Goal: Communication & Community: Answer question/provide support

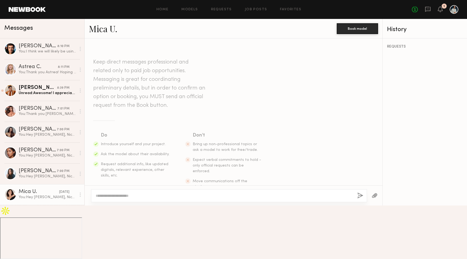
scroll to position [207, 0]
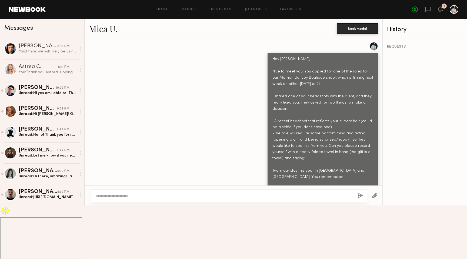
click at [56, 94] on div "Unread: Hi yes am l able to! Thank you so much for this opportunity I’ll get it…" at bounding box center [48, 93] width 58 height 5
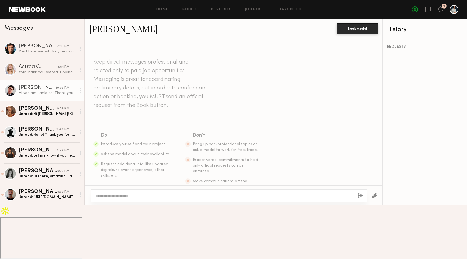
scroll to position [228, 0]
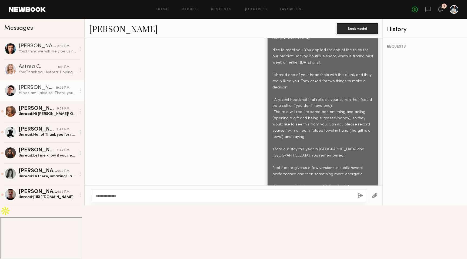
type textarea "**********"
click at [360, 199] on button "button" at bounding box center [360, 195] width 6 height 7
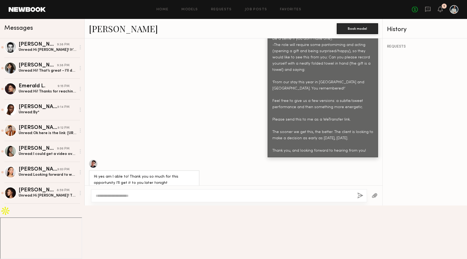
scroll to position [250, 0]
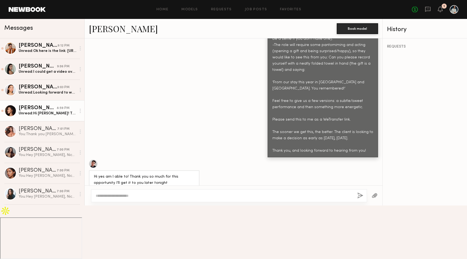
click at [48, 114] on div "Unread: Hi Sean! Thank you so much for considering me. I will have the requeste…" at bounding box center [48, 113] width 58 height 5
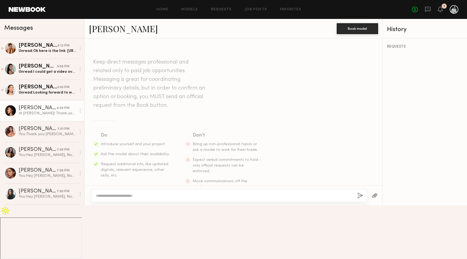
scroll to position [228, 0]
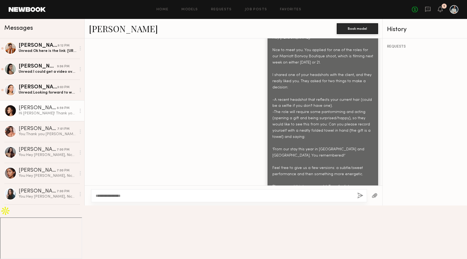
type textarea "**********"
click at [360, 199] on button "button" at bounding box center [360, 195] width 6 height 7
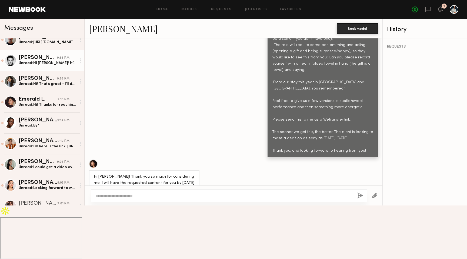
scroll to position [176, 0]
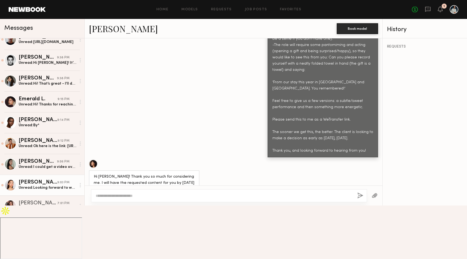
click at [52, 186] on div "Unread: Looking forward to working with you as well! No dietary restrictions or…" at bounding box center [48, 187] width 58 height 5
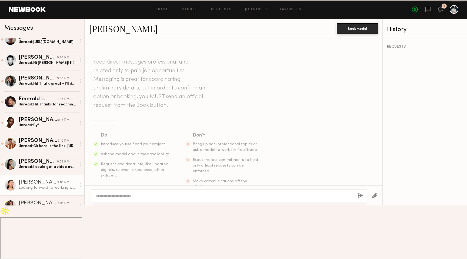
scroll to position [811, 0]
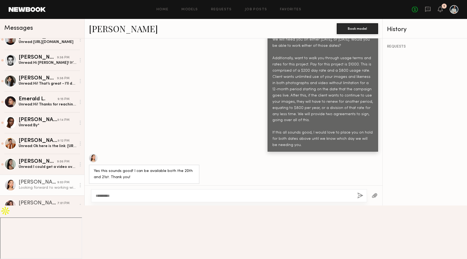
type textarea "**********"
click at [358, 199] on button "button" at bounding box center [360, 195] width 6 height 7
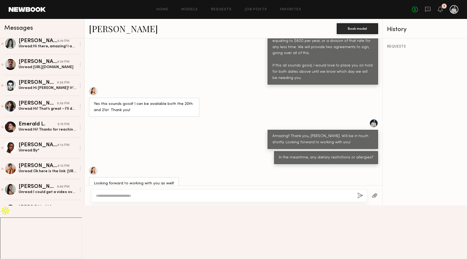
scroll to position [226, 0]
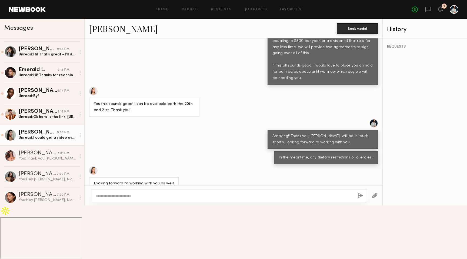
click at [45, 139] on div "Unread: I could get a video over to you tomorrow evening. I work in tech full t…" at bounding box center [48, 137] width 58 height 5
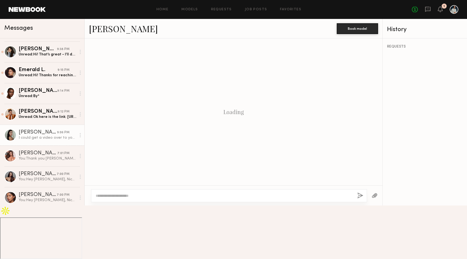
scroll to position [300, 0]
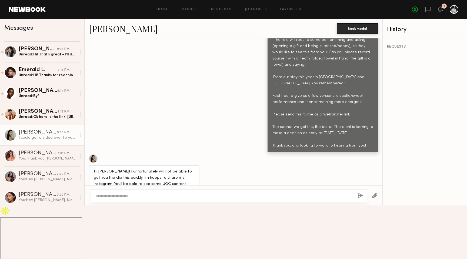
drag, startPoint x: 193, startPoint y: 195, endPoint x: 93, endPoint y: 187, distance: 100.1
click at [93, 199] on div "https://www.instagram.com/ellaorten?igsh=MTN1MHk5N3h1dnBmcA%3D%3D&utm_source=qr" at bounding box center [114, 205] width 50 height 13
copy div "https://www.instagram.com/ellaorten?igsh=MTN1MHk5N3h1dnBmcA%3D%3D&utm_source=qr"
click at [141, 198] on textarea at bounding box center [224, 195] width 257 height 5
type textarea "*********"
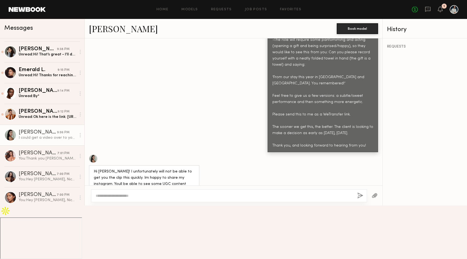
scroll to position [0, 0]
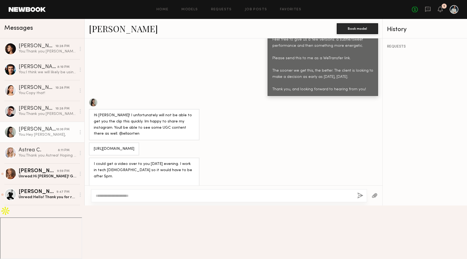
click at [236, 202] on div at bounding box center [229, 195] width 276 height 13
click at [228, 198] on textarea at bounding box center [224, 195] width 257 height 5
click at [195, 198] on textarea at bounding box center [224, 195] width 257 height 5
type textarea "**********"
click at [361, 199] on button "button" at bounding box center [360, 195] width 6 height 7
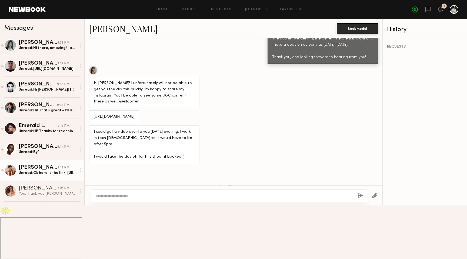
scroll to position [192, 0]
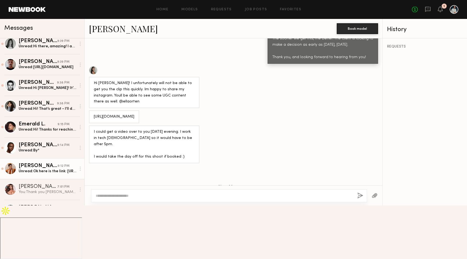
click at [47, 170] on div "Unread: Ok here is the link: https://we.tl/t-H55nrlPfc9 Let me know if there ar…" at bounding box center [48, 171] width 58 height 5
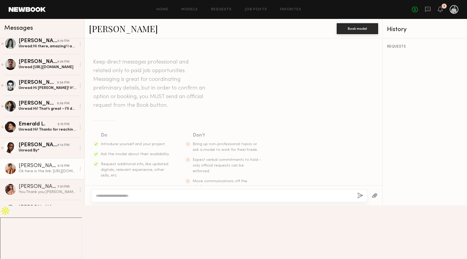
scroll to position [285, 0]
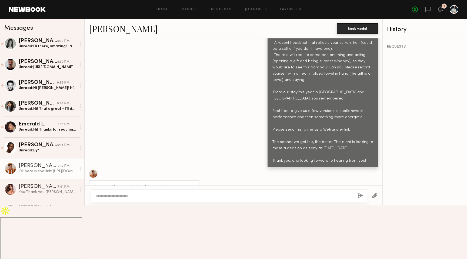
click at [118, 210] on div "Ok here is the link: https://we.tl/t-H55nrlPfc9 Let me know if there are any pl…" at bounding box center [135, 223] width 82 height 37
copy div "https://we.tl/t-H55nrlPfc9"
click at [54, 149] on div "Unread: By*" at bounding box center [48, 150] width 58 height 5
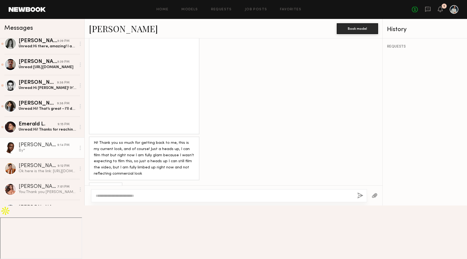
scroll to position [440, 0]
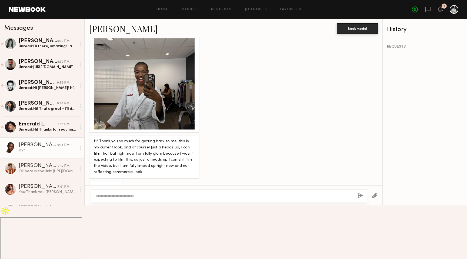
click at [168, 198] on textarea at bounding box center [224, 195] width 257 height 5
type textarea "*"
type textarea "**********"
click at [360, 199] on button "button" at bounding box center [360, 195] width 6 height 7
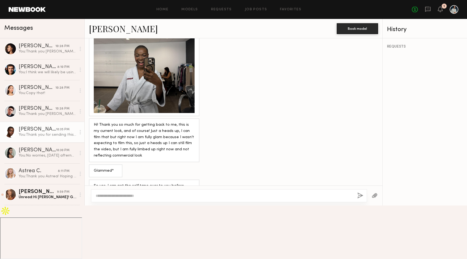
scroll to position [429, 0]
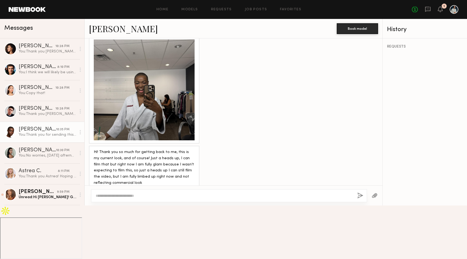
click at [159, 82] on div at bounding box center [144, 89] width 101 height 101
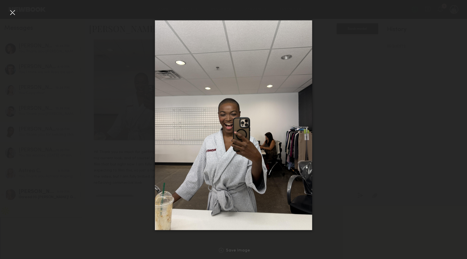
click at [123, 132] on div at bounding box center [233, 125] width 467 height 233
click at [21, 14] on div at bounding box center [233, 125] width 467 height 233
click at [15, 14] on div at bounding box center [12, 12] width 9 height 9
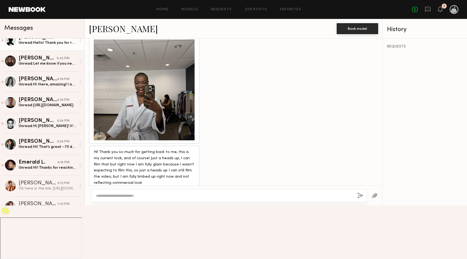
scroll to position [202, 0]
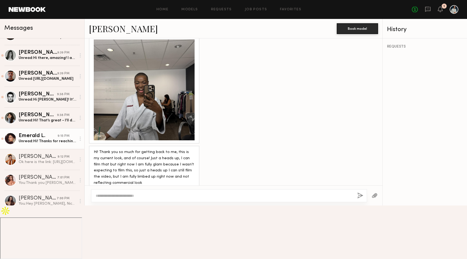
click at [49, 144] on link "Emerald L. 9:15 PM Unread: Hi! Thanks for reaching out. I will be able to get t…" at bounding box center [42, 138] width 84 height 21
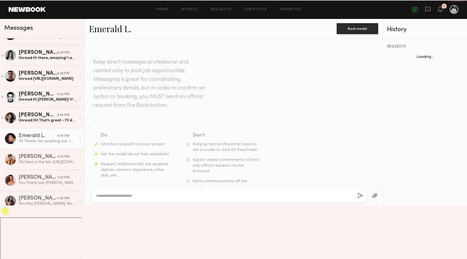
scroll to position [228, 0]
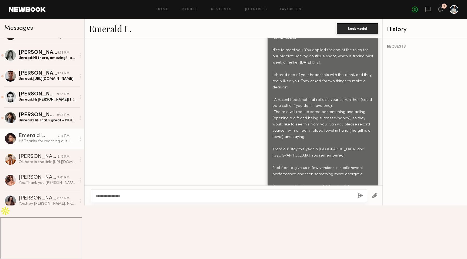
type textarea "**********"
click at [360, 199] on button "button" at bounding box center [360, 195] width 6 height 7
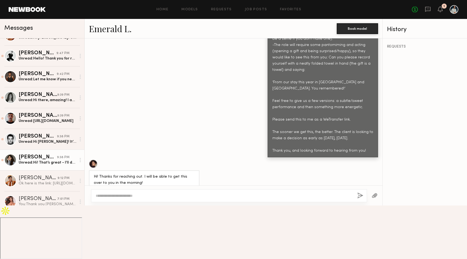
scroll to position [182, 0]
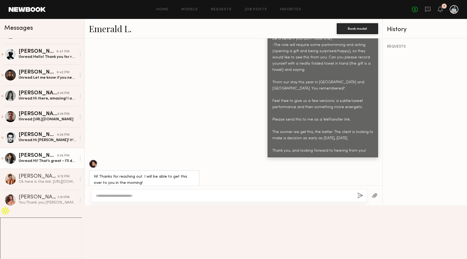
click at [46, 161] on div "Unread: Hi! That’s great - I’ll do the tape and send it to you tomorrow morning…" at bounding box center [48, 160] width 58 height 5
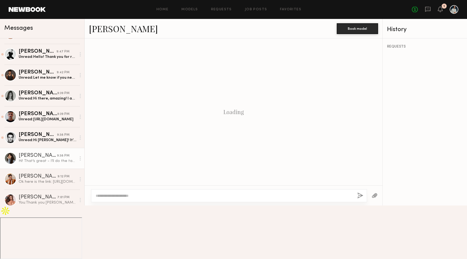
scroll to position [228, 0]
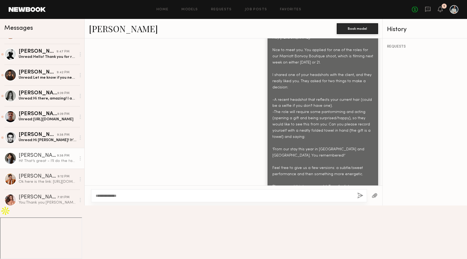
type textarea "**********"
click at [359, 199] on button "button" at bounding box center [360, 195] width 6 height 7
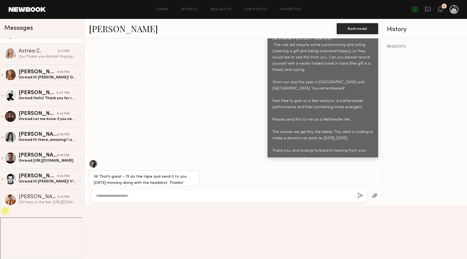
scroll to position [174, 0]
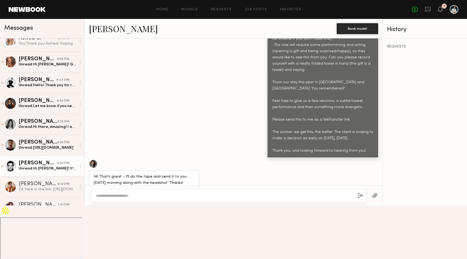
click at [54, 166] on div "Unread: Hi Jacob! It’s good to meet you- I can definitely get that to you tonig…" at bounding box center [48, 168] width 58 height 5
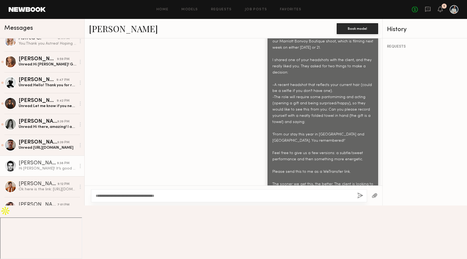
scroll to position [246, 0]
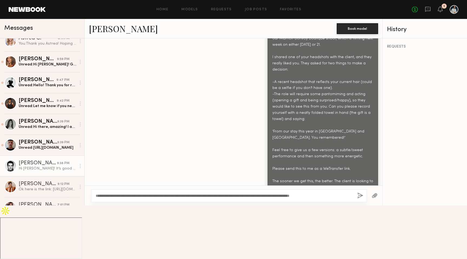
type textarea "**********"
click at [360, 199] on button "button" at bounding box center [360, 195] width 6 height 7
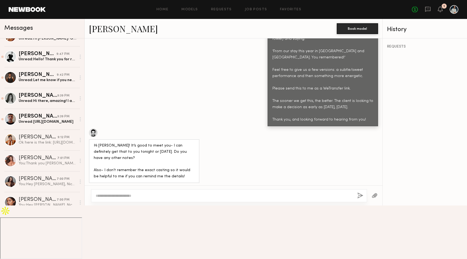
scroll to position [221, 0]
click at [51, 115] on div "Javéntino R." at bounding box center [38, 116] width 39 height 5
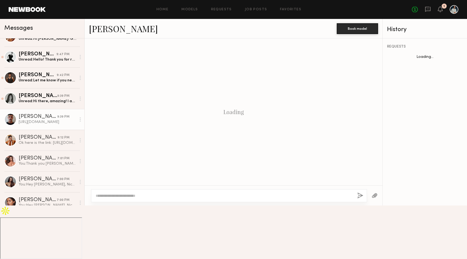
scroll to position [364, 0]
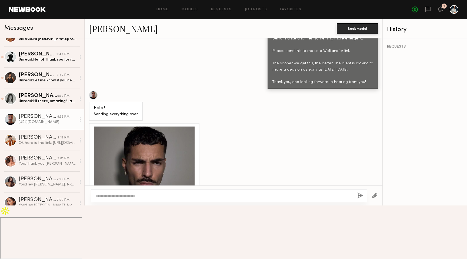
click at [117, 236] on div "https://we.tl/t-Scq3TH6ggL" at bounding box center [114, 239] width 41 height 6
copy div "https://we.tl/t-Scq3TH6ggL"
click at [142, 167] on div at bounding box center [144, 177] width 101 height 101
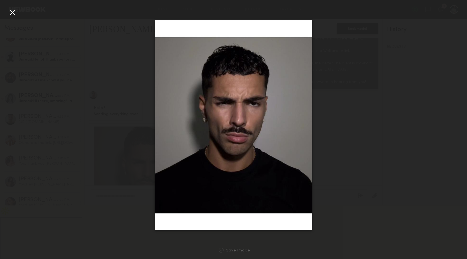
click at [127, 75] on div at bounding box center [233, 125] width 467 height 233
click at [395, 196] on div at bounding box center [233, 125] width 467 height 233
click at [12, 14] on div at bounding box center [12, 12] width 9 height 9
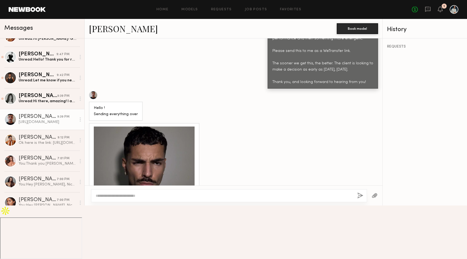
click at [121, 236] on div "https://we.tl/t-Scq3TH6ggL" at bounding box center [114, 239] width 41 height 6
copy div "https://we.tl/t-Scq3TH6ggL"
click at [137, 198] on textarea at bounding box center [224, 195] width 257 height 5
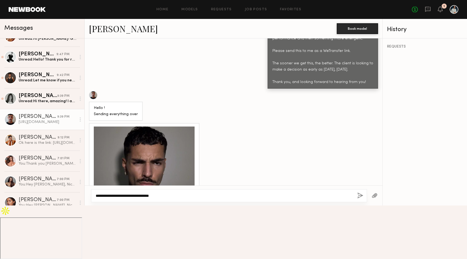
type textarea "**********"
click at [361, 199] on button "button" at bounding box center [360, 195] width 6 height 7
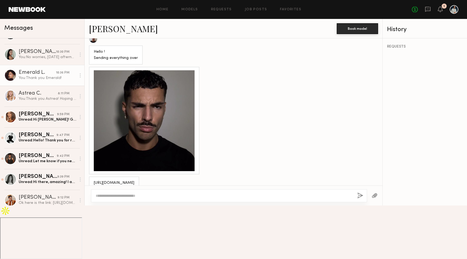
scroll to position [163, 0]
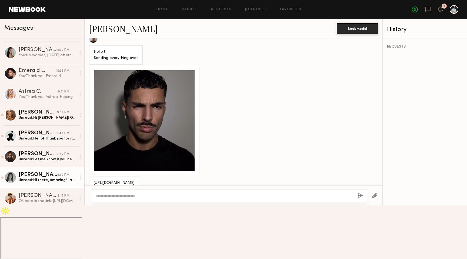
click at [51, 183] on link "Tayler C. 9:39 PM Unread: Hi there, amazing! I am available both dates :) Here’…" at bounding box center [42, 177] width 84 height 21
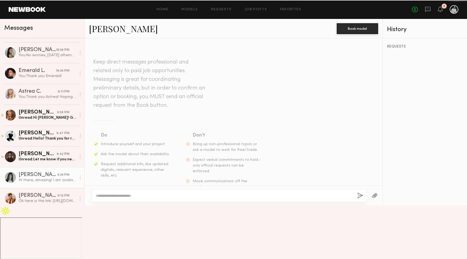
scroll to position [698, 0]
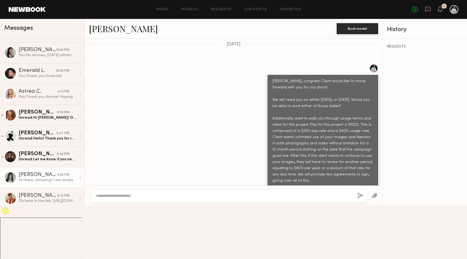
drag, startPoint x: 138, startPoint y: 217, endPoint x: 182, endPoint y: 216, distance: 43.3
click at [182, 218] on div "Hi there, amazing! I am available both dates :) Here’s my email for the agreeme…" at bounding box center [144, 236] width 101 height 37
drag, startPoint x: 185, startPoint y: 216, endPoint x: 139, endPoint y: 216, distance: 45.4
click at [139, 218] on div "Hi there, amazing! I am available both dates :) Here’s my email for the agreeme…" at bounding box center [144, 236] width 101 height 37
copy div "taylercaffee@gmail.com"
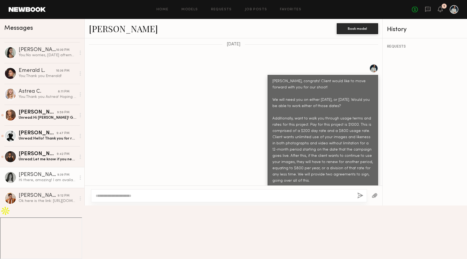
click at [157, 198] on textarea at bounding box center [224, 195] width 257 height 5
type textarea "**********"
click at [358, 199] on button "button" at bounding box center [360, 195] width 6 height 7
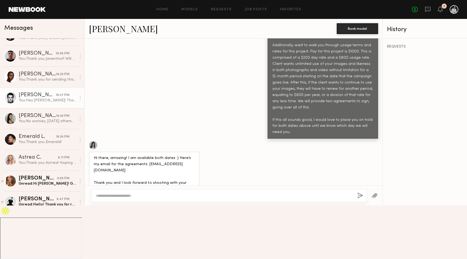
scroll to position [143, 0]
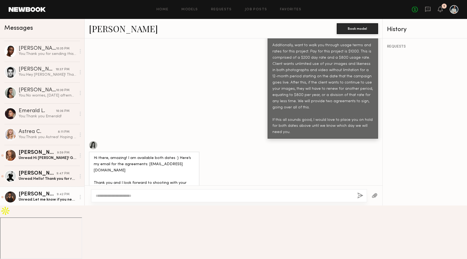
click at [58, 204] on link "Pietro S. 9:42 PM Unread: Let me know if you need anything else from me at the …" at bounding box center [42, 197] width 84 height 21
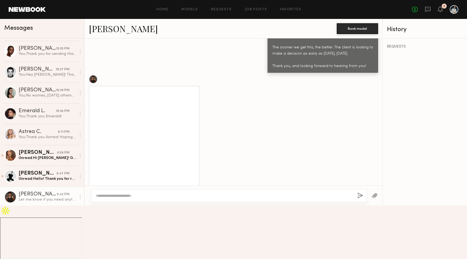
scroll to position [378, 0]
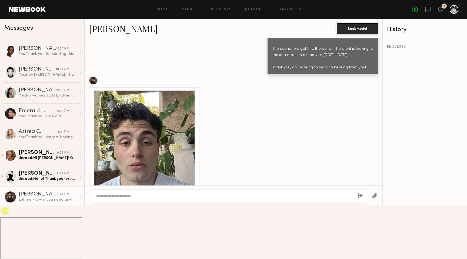
click at [145, 141] on div at bounding box center [144, 141] width 101 height 101
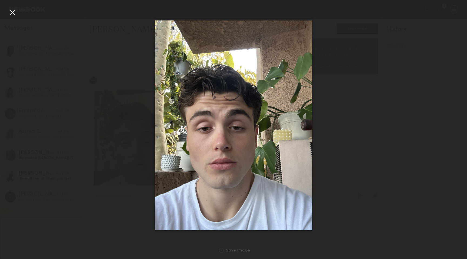
click at [121, 64] on div at bounding box center [233, 125] width 467 height 233
click at [13, 13] on div at bounding box center [12, 12] width 9 height 9
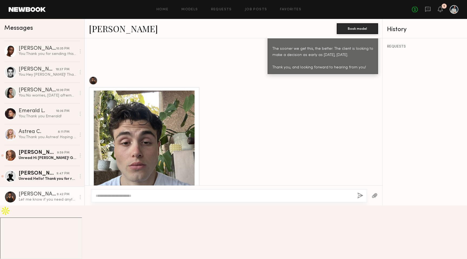
click at [126, 234] on div "https://we.tl/t-9JUeScsHCv" at bounding box center [114, 237] width 41 height 6
copy div "https://we.tl/t-9JUeScsHCv"
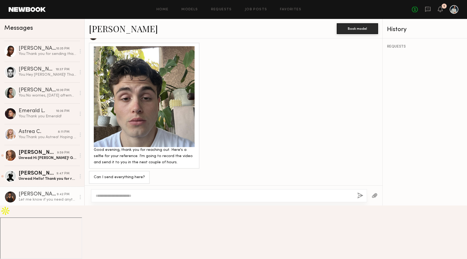
scroll to position [443, 0]
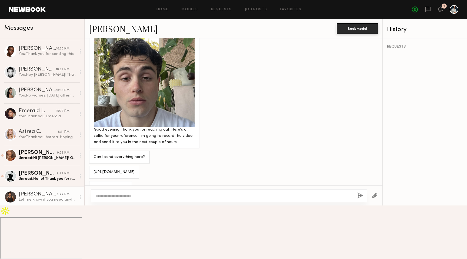
click at [117, 199] on div "https://we.tl/t-shxqxmM03O" at bounding box center [114, 202] width 41 height 6
copy div "https://we.tl/t-shxqxmM03O"
click at [122, 198] on textarea at bounding box center [224, 195] width 257 height 5
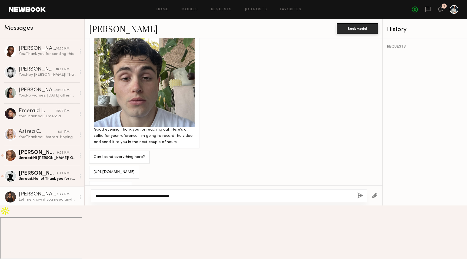
type textarea "**********"
click at [360, 199] on button "button" at bounding box center [360, 195] width 6 height 7
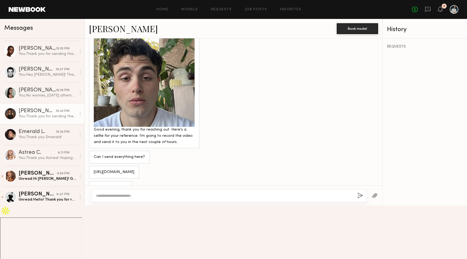
scroll to position [499, 0]
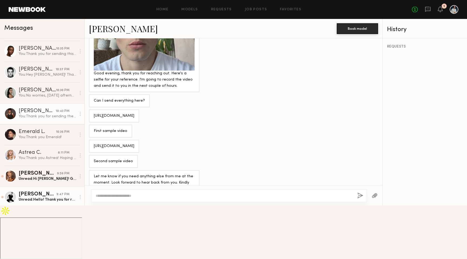
click at [42, 197] on div "Unread: Hello! Thank you for reaching out. August 21st would be best if possibl…" at bounding box center [48, 199] width 58 height 5
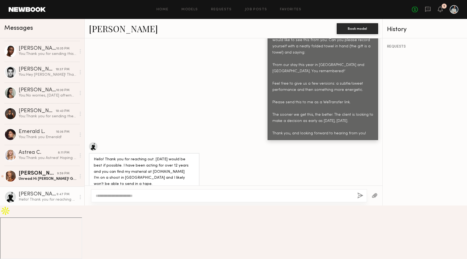
scroll to position [314, 0]
drag, startPoint x: 143, startPoint y: 159, endPoint x: 181, endPoint y: 159, distance: 37.8
click at [181, 159] on div "Hello! Thank you for reaching out. August 21st would be best if possible. I hav…" at bounding box center [144, 170] width 101 height 31
drag, startPoint x: 179, startPoint y: 160, endPoint x: 143, endPoint y: 160, distance: 36.2
click at [143, 160] on div "Hello! Thank you for reaching out. August 21st would be best if possible. I hav…" at bounding box center [144, 170] width 101 height 31
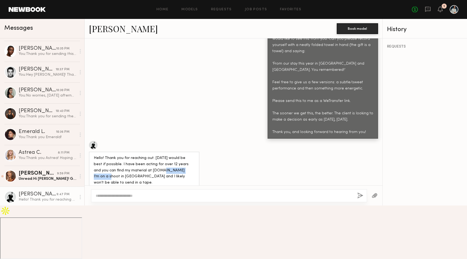
copy div "CharlieMcElveen.com"
click at [136, 198] on textarea at bounding box center [224, 195] width 257 height 5
type textarea "**********"
click at [358, 199] on button "button" at bounding box center [360, 195] width 6 height 7
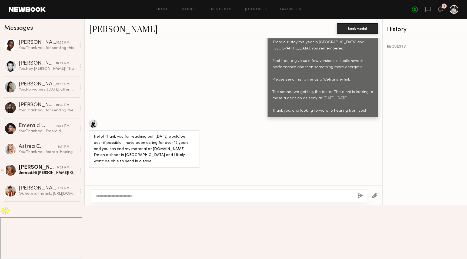
scroll to position [171, 0]
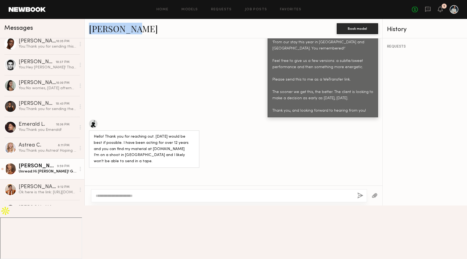
click at [46, 171] on div "Unread: Hi Jacob! Great to hear! I’ll send over the video tomorrow morning :)" at bounding box center [48, 171] width 58 height 5
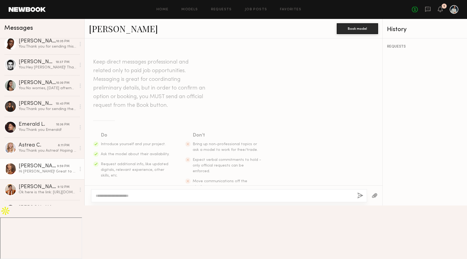
scroll to position [228, 0]
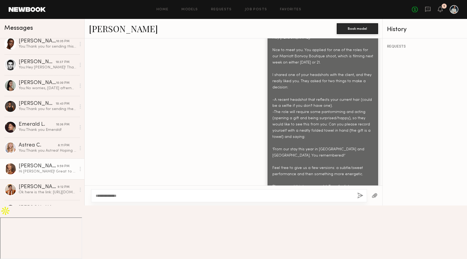
type textarea "**********"
click at [358, 199] on button "button" at bounding box center [360, 195] width 6 height 7
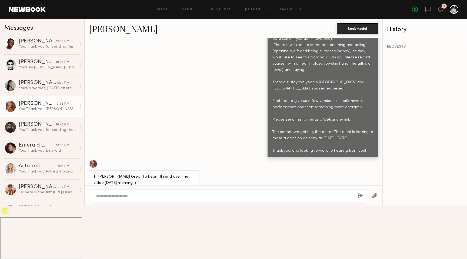
click at [453, 10] on div at bounding box center [454, 9] width 9 height 9
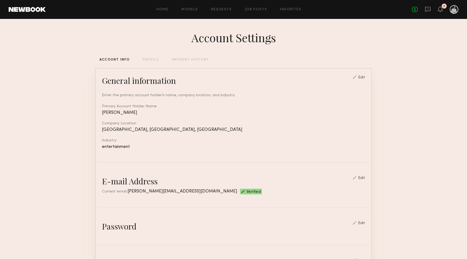
click at [361, 77] on div "Edit" at bounding box center [361, 78] width 7 height 4
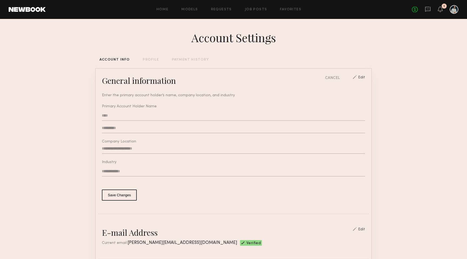
type input "**********"
click at [147, 60] on div "PROFILE" at bounding box center [151, 60] width 16 height 4
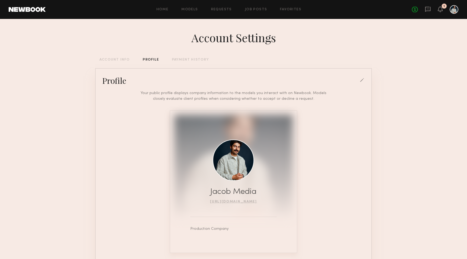
scroll to position [28, 0]
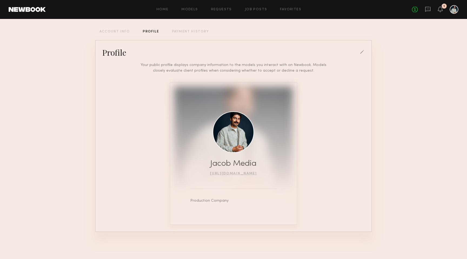
click at [362, 50] on div at bounding box center [362, 52] width 5 height 5
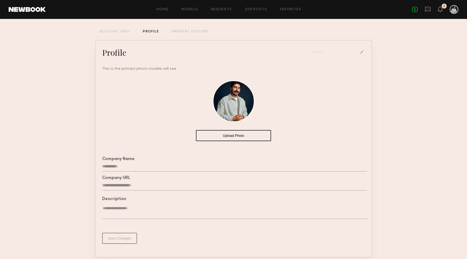
click at [144, 166] on input "**********" at bounding box center [234, 166] width 265 height 10
click at [140, 166] on input "**********" at bounding box center [234, 166] width 265 height 10
type input "**"
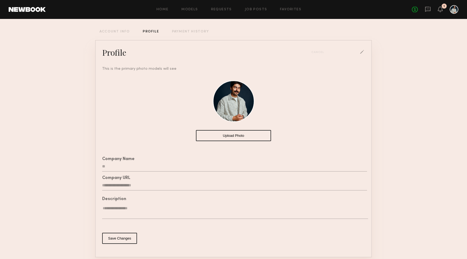
click at [130, 239] on button "Save Changes" at bounding box center [119, 238] width 35 height 11
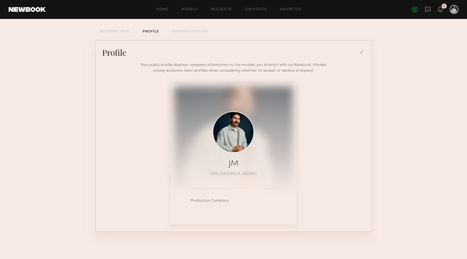
click at [458, 7] on div at bounding box center [454, 9] width 9 height 9
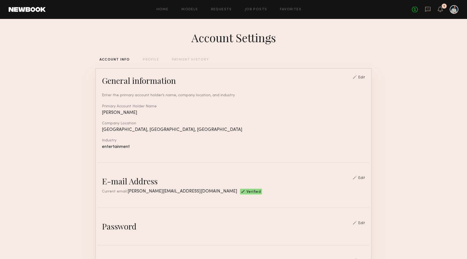
click at [153, 55] on div "Account Settings ACCOUNT INFO PROFILE PAYMENT HISTORY General information Edit …" at bounding box center [233, 262] width 277 height 487
click at [153, 59] on div "PROFILE" at bounding box center [151, 60] width 16 height 4
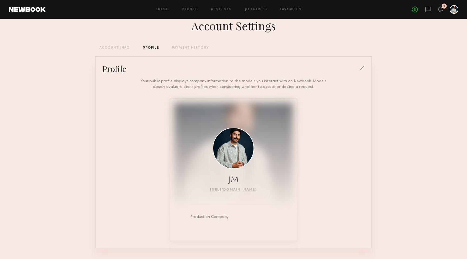
scroll to position [14, 0]
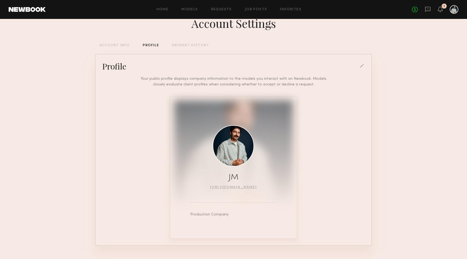
click at [357, 65] on div "Profile" at bounding box center [233, 66] width 271 height 11
click at [359, 65] on div "Profile" at bounding box center [233, 66] width 271 height 11
click at [361, 67] on div at bounding box center [362, 66] width 5 height 5
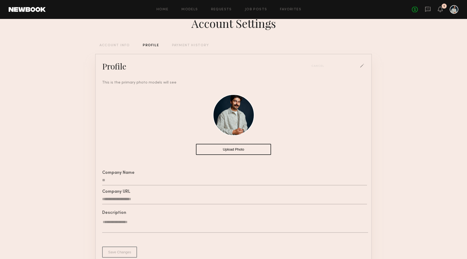
click at [127, 186] on div "Company Name **" at bounding box center [233, 178] width 271 height 19
click at [123, 183] on input "**" at bounding box center [234, 180] width 265 height 10
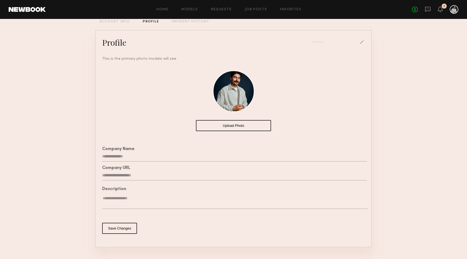
type input "**********"
click at [125, 229] on button "Save Changes" at bounding box center [119, 228] width 35 height 11
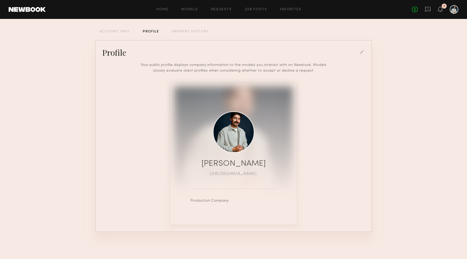
scroll to position [0, 0]
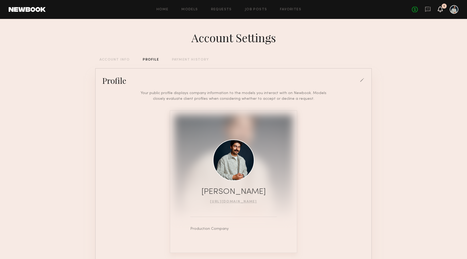
click at [441, 10] on icon at bounding box center [440, 9] width 4 height 4
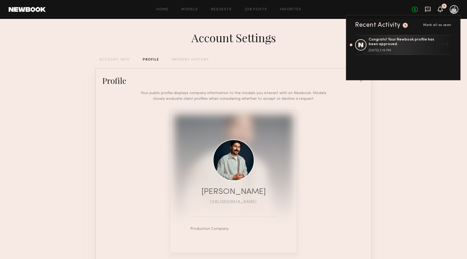
click at [430, 11] on icon at bounding box center [428, 9] width 6 height 6
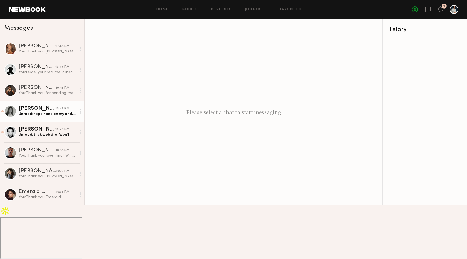
click at [54, 117] on link "Tayler C. 10:42 PM Unread: nope none on my end, thank you for asking!" at bounding box center [42, 111] width 84 height 21
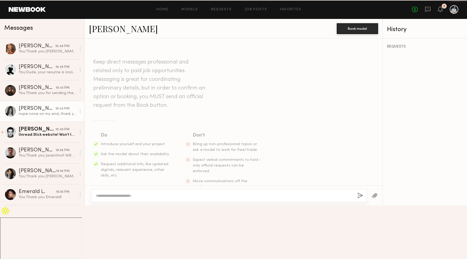
scroll to position [756, 0]
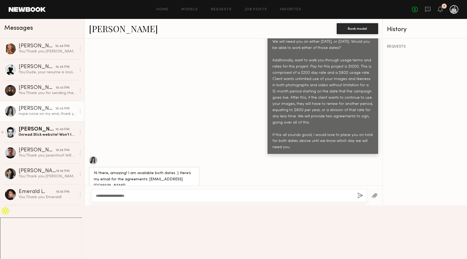
type textarea "**********"
click at [361, 199] on button "button" at bounding box center [360, 195] width 6 height 7
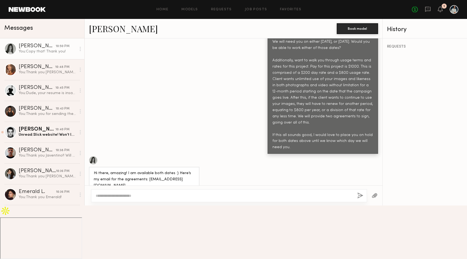
scroll to position [823, 0]
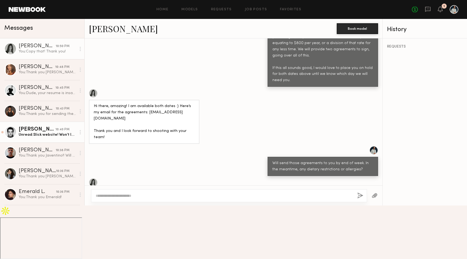
click at [55, 133] on div "Unread: Slick website! Won’t let me see your profile unfortunately. And are you…" at bounding box center [48, 134] width 58 height 5
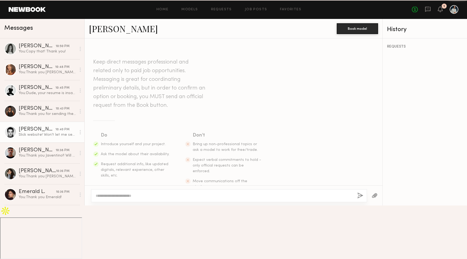
scroll to position [323, 0]
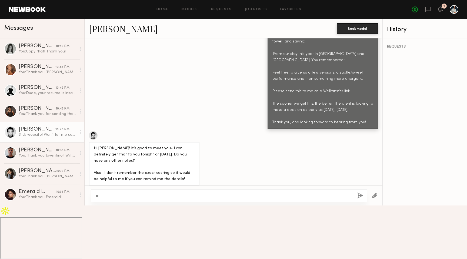
type textarea "*"
click at [260, 10] on link "Job Posts" at bounding box center [256, 10] width 22 height 4
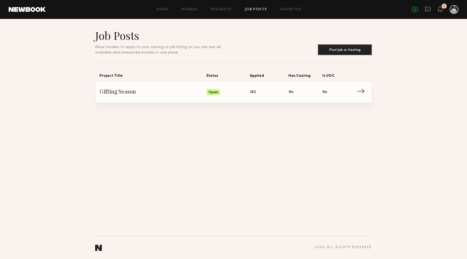
click at [128, 91] on span "Gifting Season" at bounding box center [153, 92] width 107 height 8
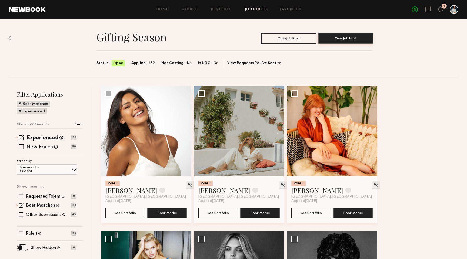
click at [354, 40] on button "View Job Post" at bounding box center [345, 38] width 55 height 11
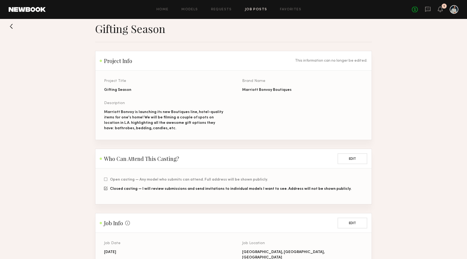
scroll to position [8, 0]
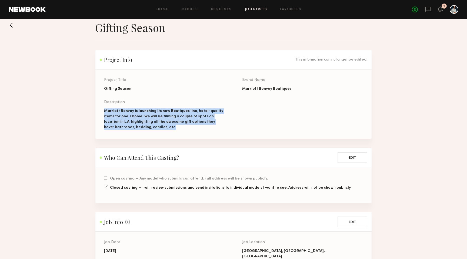
drag, startPoint x: 151, startPoint y: 128, endPoint x: 103, endPoint y: 112, distance: 49.9
click at [103, 112] on section "Project Title Gifting Season Brand Name Marriott Bonvoy Boutiques Description M…" at bounding box center [233, 103] width 276 height 69
copy div "Marriott Bonvoy is launching its new Boutiques line, hotel-quality items for on…"
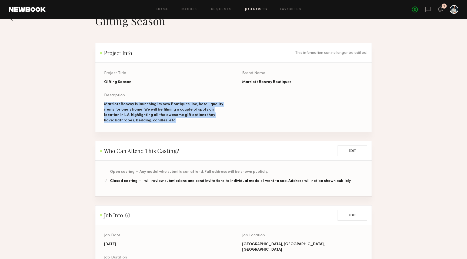
scroll to position [0, 0]
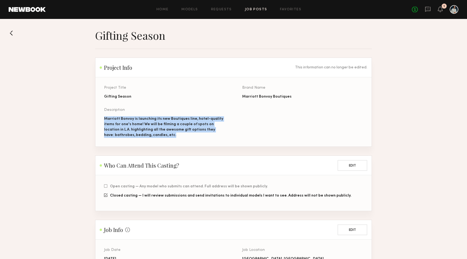
click at [426, 12] on link at bounding box center [428, 9] width 6 height 7
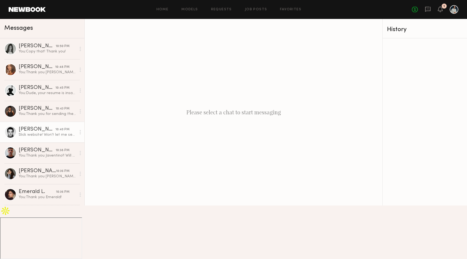
click at [43, 131] on div "Kolten H." at bounding box center [37, 129] width 37 height 5
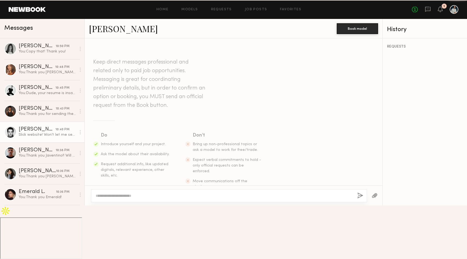
scroll to position [323, 0]
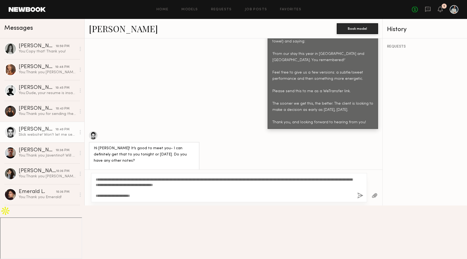
click at [260, 198] on textarea "**********" at bounding box center [224, 188] width 257 height 22
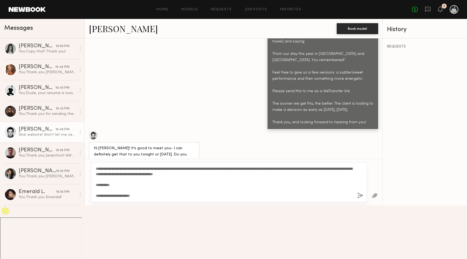
type textarea "**********"
click at [359, 199] on button "button" at bounding box center [360, 195] width 6 height 7
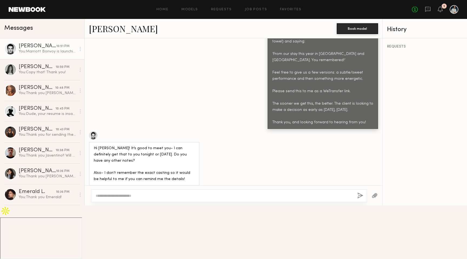
scroll to position [434, 0]
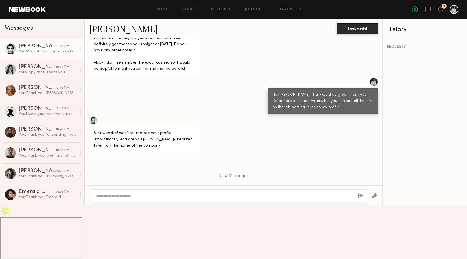
click at [357, 192] on button "button" at bounding box center [360, 195] width 6 height 7
click at [226, 198] on textarea at bounding box center [224, 195] width 257 height 5
type textarea "**********"
click at [358, 199] on button "button" at bounding box center [360, 195] width 6 height 7
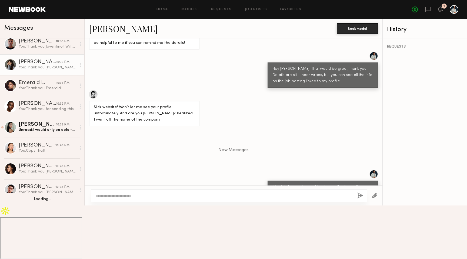
scroll to position [109, 0]
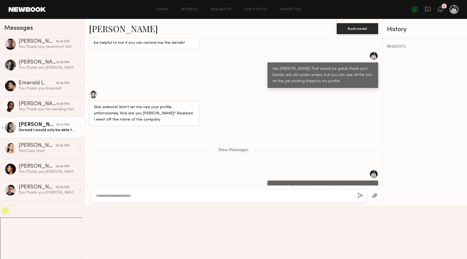
click at [43, 131] on div "Unread: I would only be able to submit after business hours :) if it’s too late…" at bounding box center [48, 130] width 58 height 5
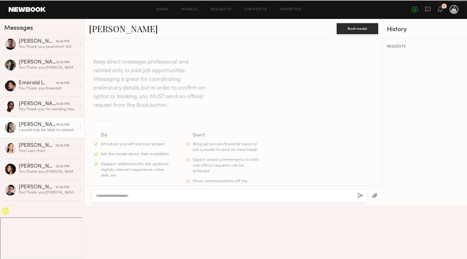
scroll to position [375, 0]
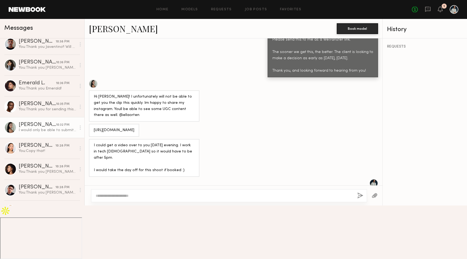
type textarea "*"
click at [134, 198] on textarea at bounding box center [224, 195] width 257 height 5
type textarea "**********"
click at [359, 199] on button "button" at bounding box center [360, 195] width 6 height 7
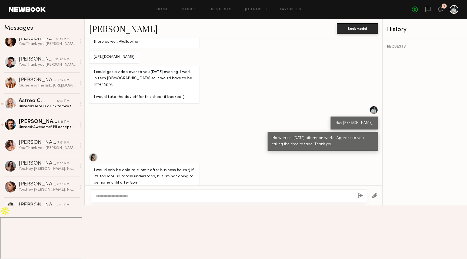
scroll to position [235, 0]
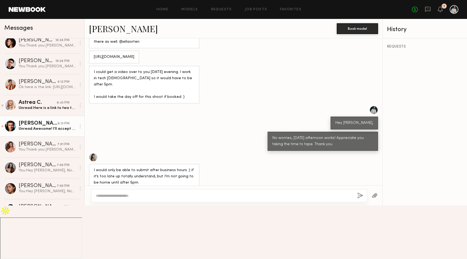
click at [43, 128] on div "Unread: Awesome! I’ll accept the other booking then for weds and keep thursday …" at bounding box center [48, 128] width 58 height 5
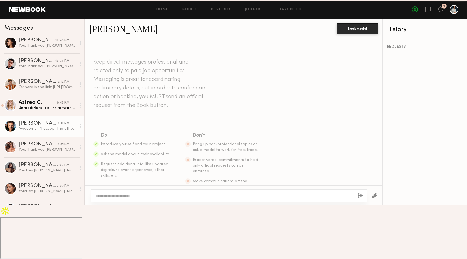
scroll to position [764, 0]
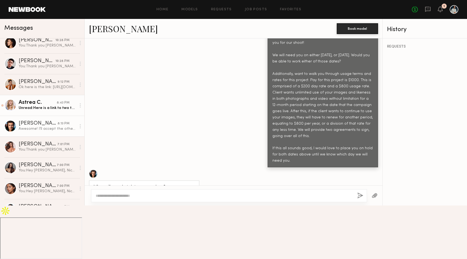
click at [47, 105] on div "Astrea C." at bounding box center [38, 102] width 38 height 5
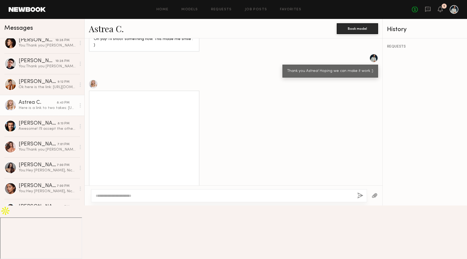
scroll to position [450, 0]
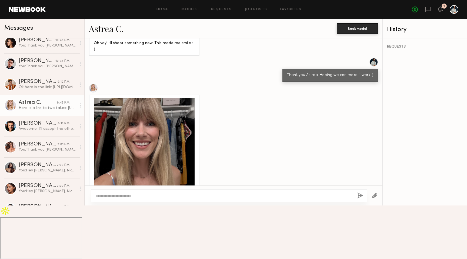
click at [139, 137] on div at bounding box center [144, 148] width 101 height 101
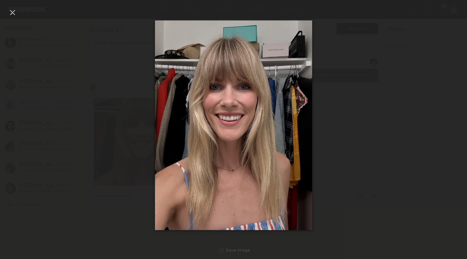
click at [120, 73] on div at bounding box center [233, 125] width 467 height 233
click at [120, 62] on div at bounding box center [233, 125] width 467 height 233
click at [396, 149] on div at bounding box center [233, 125] width 467 height 233
click at [369, 147] on div at bounding box center [233, 125] width 467 height 233
click at [12, 14] on div at bounding box center [12, 12] width 9 height 9
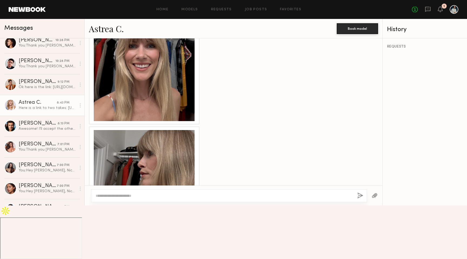
scroll to position [562, 0]
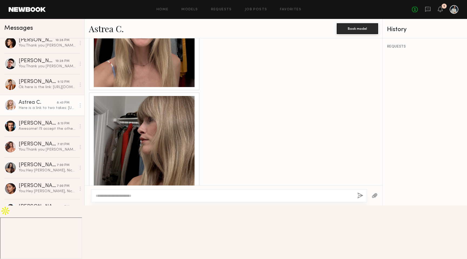
drag, startPoint x: 139, startPoint y: 228, endPoint x: 188, endPoint y: 229, distance: 48.7
click at [188, 239] on div "Here is a link to two takes: https://we.tl/t-3gOOsVS7jF" at bounding box center [139, 245] width 100 height 13
copy div "https://we.tl/t-3gOOsVS7jF"
click at [131, 198] on textarea at bounding box center [224, 195] width 257 height 5
type textarea "**********"
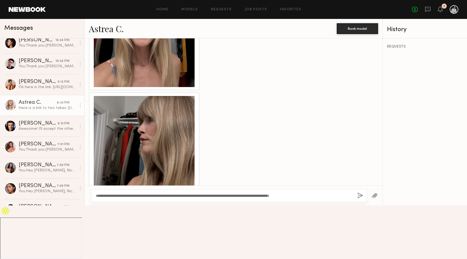
click at [359, 199] on button "button" at bounding box center [360, 195] width 6 height 7
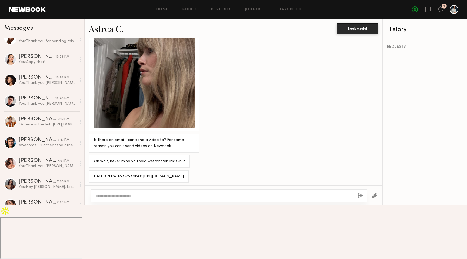
scroll to position [220, 0]
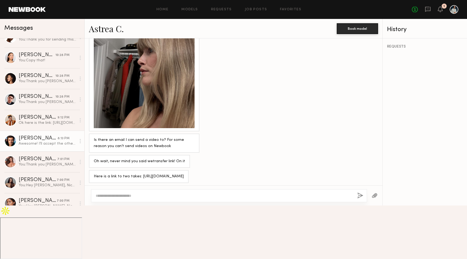
click at [45, 138] on div "Chase H." at bounding box center [38, 138] width 39 height 5
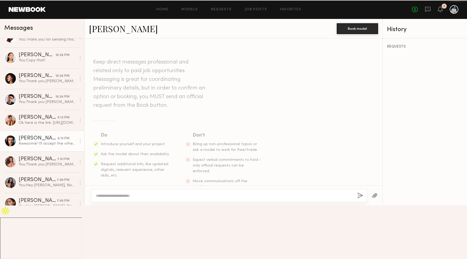
scroll to position [764, 0]
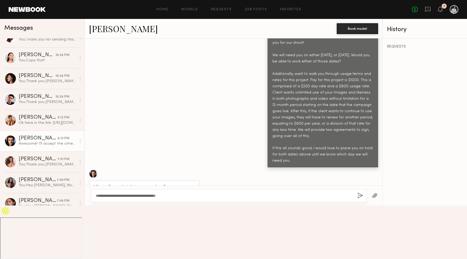
type textarea "**********"
click at [361, 199] on button "button" at bounding box center [360, 195] width 6 height 7
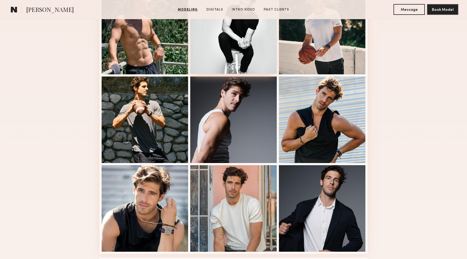
scroll to position [348, 0]
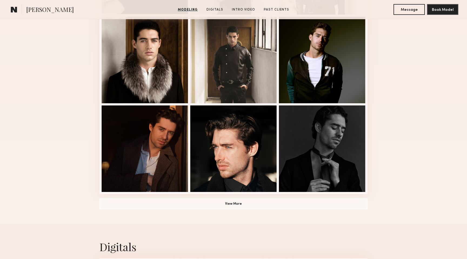
scroll to position [351, 0]
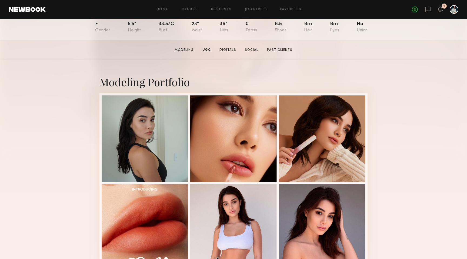
scroll to position [52, 0]
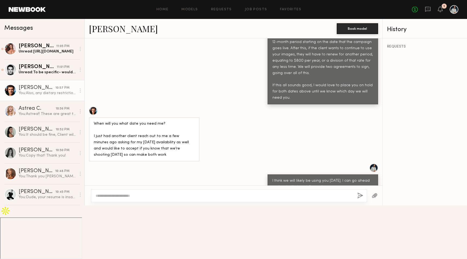
scroll to position [666, 0]
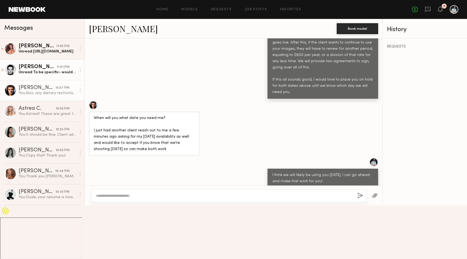
click at [34, 66] on div "[PERSON_NAME]" at bounding box center [38, 66] width 38 height 5
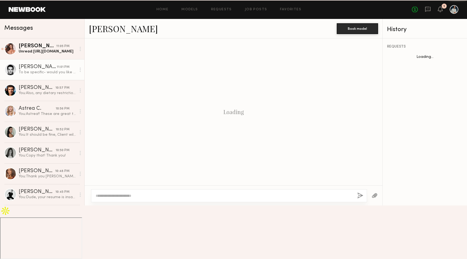
scroll to position [466, 0]
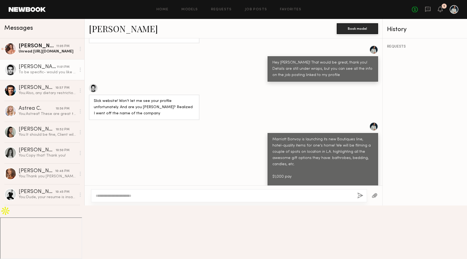
click at [163, 198] on textarea at bounding box center [224, 195] width 257 height 5
type textarea "*"
type textarea "**********"
click at [359, 199] on button "button" at bounding box center [360, 195] width 6 height 7
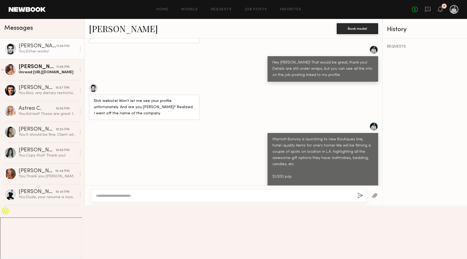
scroll to position [522, 0]
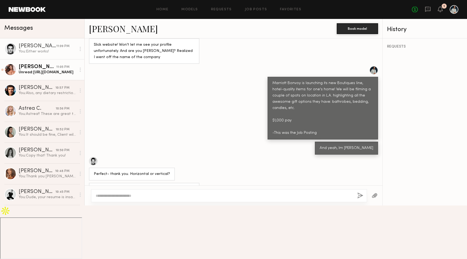
click at [56, 69] on div "11:05 PM" at bounding box center [62, 67] width 13 height 5
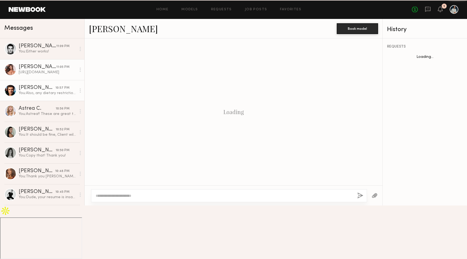
scroll to position [377, 0]
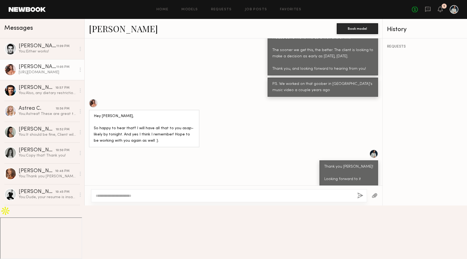
drag, startPoint x: 162, startPoint y: 228, endPoint x: 92, endPoint y: 217, distance: 70.4
click at [92, 220] on div "[URL][DOMAIN_NAME]" at bounding box center [114, 226] width 50 height 13
copy div "https://we.tl/t-w1q86Anvsg?utm_campaign=TRN_TDL_05&utm_source=sendgrid&utm_medi…"
click at [152, 202] on div at bounding box center [229, 195] width 276 height 13
click at [145, 198] on textarea at bounding box center [224, 195] width 257 height 5
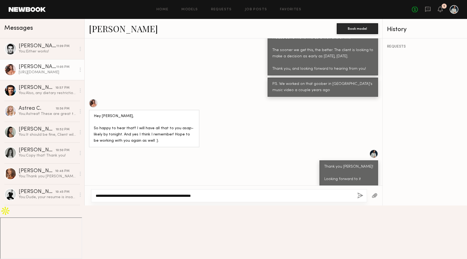
type textarea "**********"
click at [358, 199] on button "button" at bounding box center [360, 195] width 6 height 7
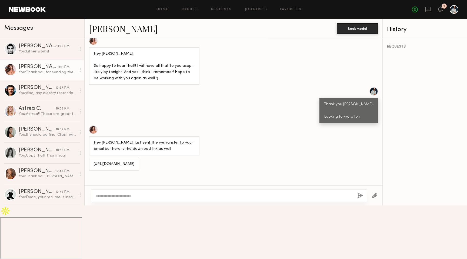
click at [455, 6] on div at bounding box center [454, 9] width 9 height 9
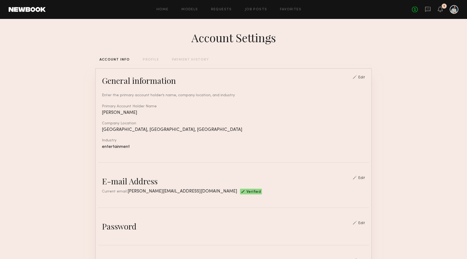
click at [154, 60] on div "PROFILE" at bounding box center [151, 60] width 16 height 4
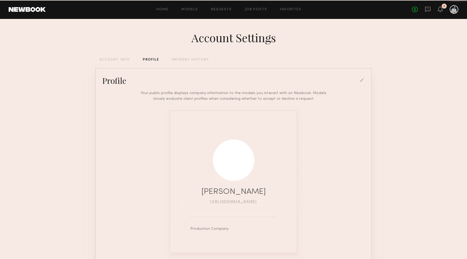
scroll to position [28, 0]
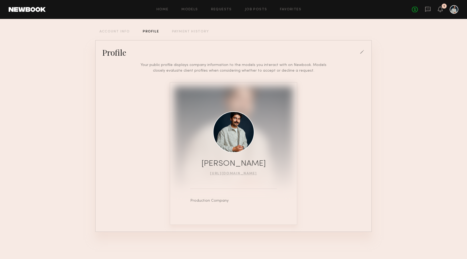
click at [191, 32] on div "PAYMENT HISTORY" at bounding box center [190, 32] width 37 height 4
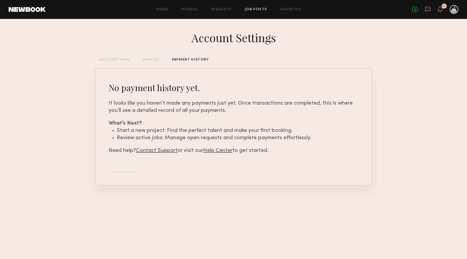
click at [264, 9] on link "Job Posts" at bounding box center [256, 10] width 22 height 4
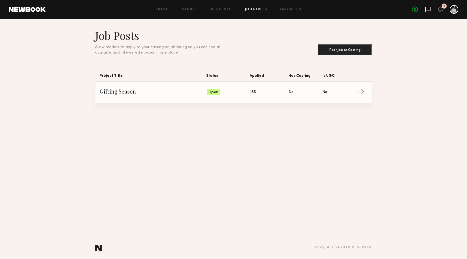
click at [427, 10] on icon at bounding box center [428, 9] width 6 height 6
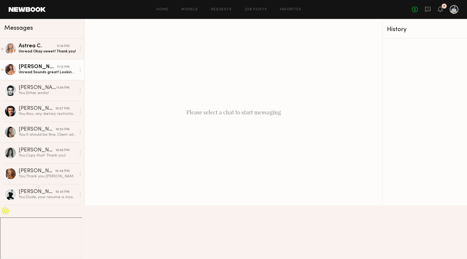
click at [34, 75] on link "Sophia R. 11:12 PM Unread: Sounds great! Looking forward to it" at bounding box center [42, 69] width 84 height 21
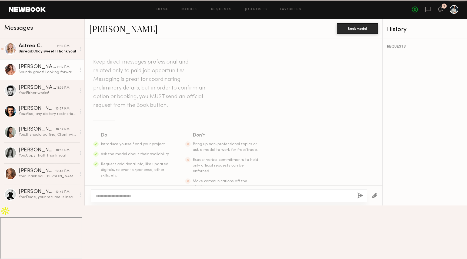
scroll to position [424, 0]
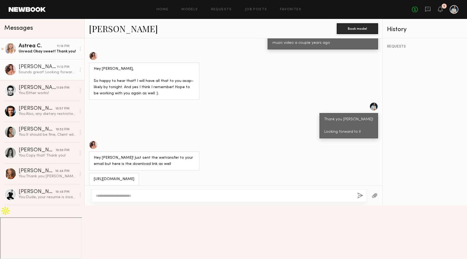
click at [45, 51] on div "Unread: Okay sweet! Thank you!" at bounding box center [48, 51] width 58 height 5
